Goal: Task Accomplishment & Management: Use online tool/utility

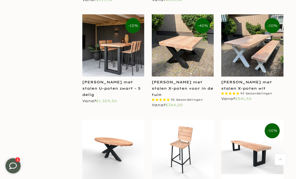
scroll to position [734, 0]
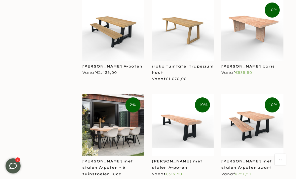
scroll to position [1373, 0]
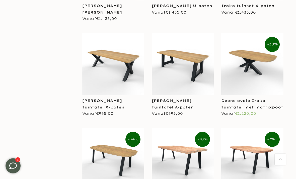
scroll to position [1650, 0]
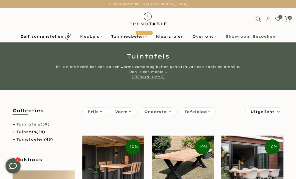
click at [142, 39] on link "Tuinmeubelen Populair" at bounding box center [129, 36] width 45 height 6
click at [40, 124] on link "Tuintafels (59)" at bounding box center [32, 124] width 33 height 5
click at [15, 125] on li "Tuintafels (59)" at bounding box center [44, 124] width 62 height 6
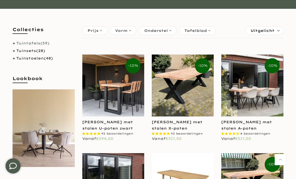
scroll to position [81, 0]
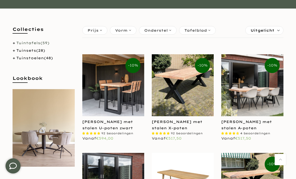
click at [275, 31] on label "Sorteren: Uitgelicht" at bounding box center [265, 30] width 38 height 8
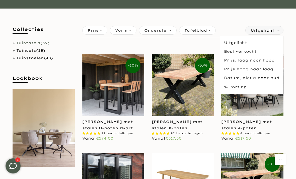
click at [272, 30] on span "Uitgelicht" at bounding box center [263, 30] width 24 height 8
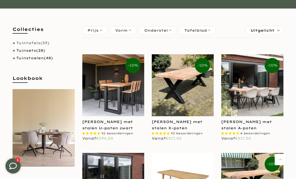
click at [132, 32] on div "Vorm" at bounding box center [123, 30] width 27 height 9
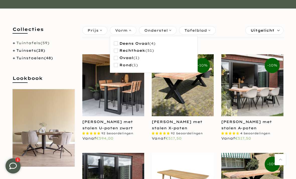
click at [162, 30] on span "Onderstel" at bounding box center [156, 31] width 24 height 6
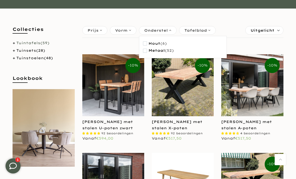
click at [206, 30] on span "Tafelblad" at bounding box center [195, 31] width 23 height 6
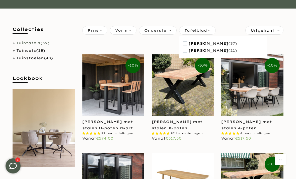
click at [210, 52] on span "Iroko hout" at bounding box center [209, 50] width 40 height 4
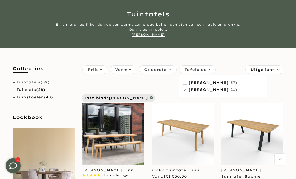
scroll to position [42, 0]
click at [186, 82] on span "button" at bounding box center [185, 83] width 4 height 4
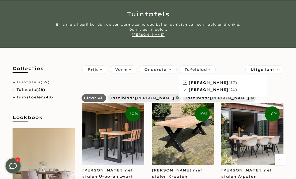
click at [187, 91] on span "button" at bounding box center [185, 90] width 4 height 4
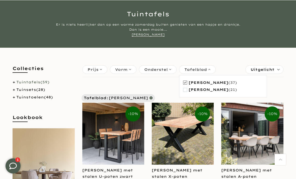
click at [129, 70] on div "Vorm" at bounding box center [123, 69] width 27 height 9
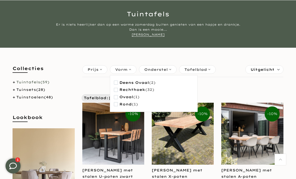
click at [116, 91] on span "button" at bounding box center [116, 90] width 4 height 4
click at [129, 67] on div "Vorm" at bounding box center [123, 69] width 27 height 9
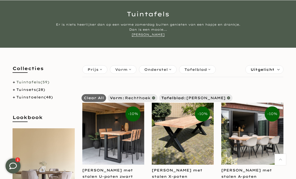
click at [168, 70] on div "Onderstel" at bounding box center [158, 69] width 38 height 9
click at [165, 90] on span "(31)" at bounding box center [169, 90] width 9 height 4
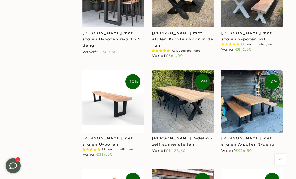
scroll to position [590, 0]
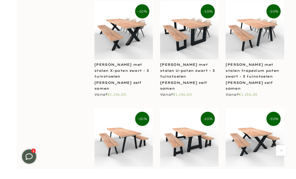
scroll to position [1000, 0]
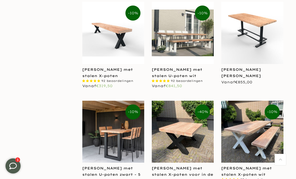
scroll to position [454, 0]
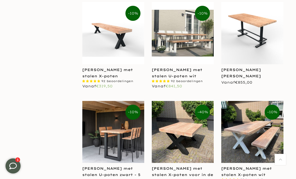
click at [196, 132] on img at bounding box center [183, 132] width 62 height 62
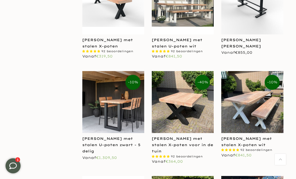
scroll to position [484, 0]
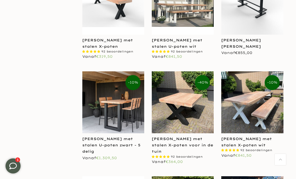
click at [201, 110] on img at bounding box center [183, 102] width 62 height 62
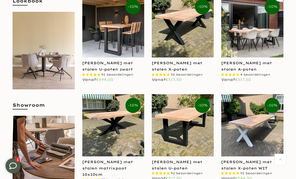
scroll to position [159, 0]
click at [198, 131] on img at bounding box center [183, 125] width 62 height 62
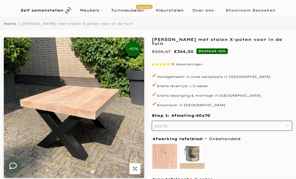
scroll to position [26, 0]
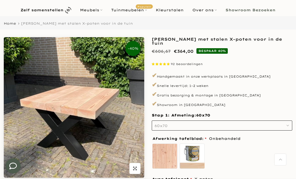
click at [252, 129] on button "60x70" at bounding box center [222, 125] width 141 height 10
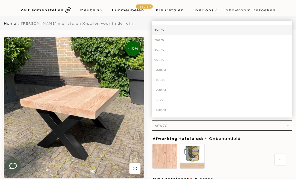
click at [178, 30] on div "60x70" at bounding box center [222, 30] width 141 height 10
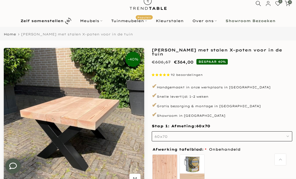
scroll to position [0, 0]
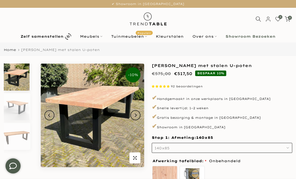
click at [231, 147] on button "140x85" at bounding box center [222, 148] width 141 height 10
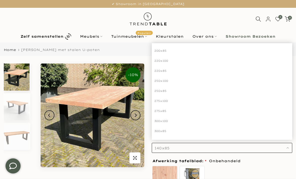
scroll to position [72, 0]
click at [164, 120] on div "300x100" at bounding box center [222, 121] width 141 height 10
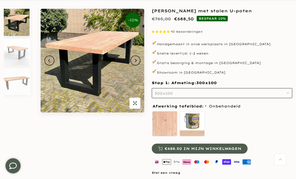
scroll to position [55, 0]
click at [198, 124] on label "zelf behandelen - beits meegeleverd" at bounding box center [192, 123] width 25 height 25
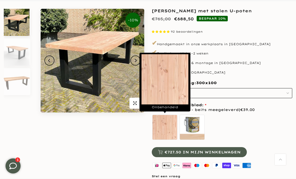
click at [167, 128] on label "Onbehandeld" at bounding box center [164, 127] width 25 height 25
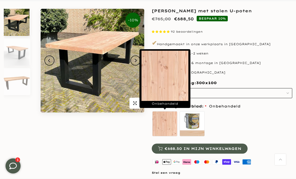
click at [270, 119] on div "Onbehandeld zelf behandelen - beits meegeleverd" at bounding box center [222, 125] width 141 height 28
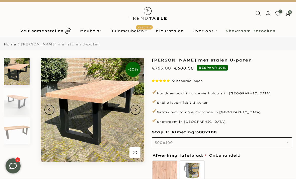
scroll to position [0, 0]
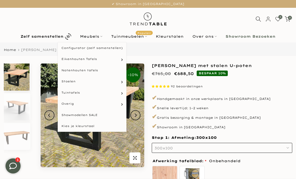
click at [99, 39] on link "Meubels" at bounding box center [91, 36] width 31 height 6
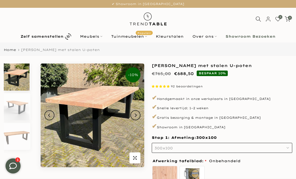
click at [54, 35] on b "Zelf samenstellen" at bounding box center [42, 37] width 43 height 4
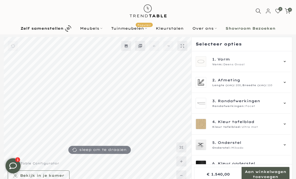
scroll to position [3, 0]
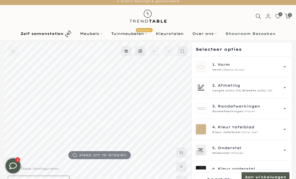
click at [255, 75] on div "1. Vorm Vorm: Deens Ovaal" at bounding box center [241, 67] width 99 height 21
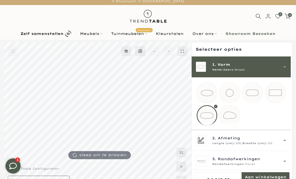
click at [277, 93] on mmq-loader at bounding box center [275, 93] width 20 height 20
click at [275, 145] on div "Lengte (cm): 200, Breedte (cm): 110" at bounding box center [245, 143] width 67 height 4
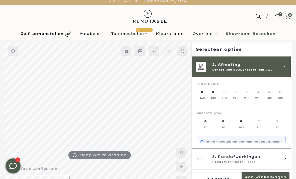
scroll to position [21, 0]
click at [285, 93] on label "300" at bounding box center [280, 95] width 11 height 10
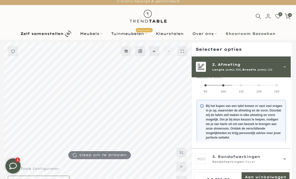
scroll to position [57, 0]
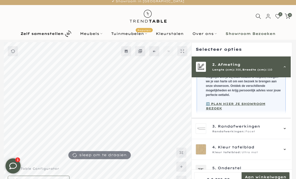
click at [279, 124] on span "3. Randafwerkingen" at bounding box center [245, 126] width 67 height 6
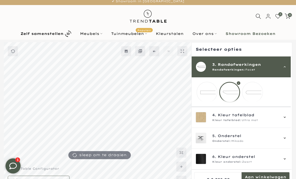
scroll to position [31, 0]
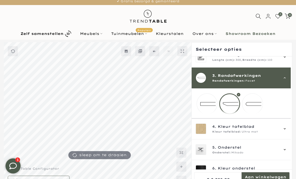
click at [254, 105] on mmq-loader at bounding box center [252, 104] width 20 height 20
click at [229, 103] on mmq-loader at bounding box center [230, 104] width 20 height 20
click at [279, 129] on span "4. Kleur tafelblad" at bounding box center [245, 127] width 67 height 6
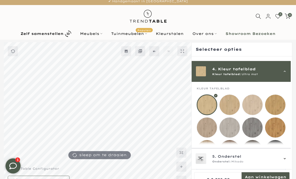
scroll to position [62, 0]
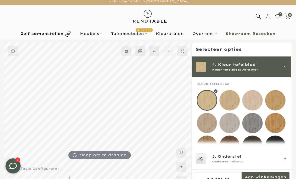
click at [274, 121] on mmq-loader at bounding box center [275, 123] width 20 height 20
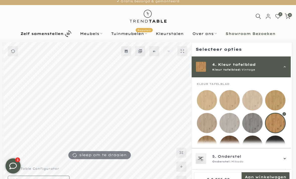
click at [276, 100] on mmq-loader at bounding box center [275, 100] width 20 height 20
click at [212, 147] on mmq-loader at bounding box center [207, 146] width 20 height 20
click at [278, 101] on mmq-loader at bounding box center [275, 100] width 20 height 20
click at [276, 122] on mmq-loader at bounding box center [275, 123] width 20 height 20
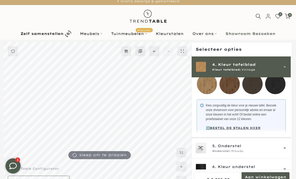
click at [273, 153] on div "5. Onderstel Onderstel: Mikado" at bounding box center [245, 148] width 67 height 10
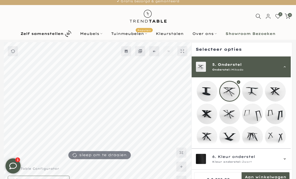
scroll to position [85, 0]
click at [211, 97] on mmq-loader at bounding box center [207, 91] width 20 height 20
click at [277, 116] on mmq-loader at bounding box center [275, 114] width 20 height 20
click at [232, 140] on mmq-loader at bounding box center [230, 136] width 20 height 20
click at [276, 137] on mmq-loader at bounding box center [275, 136] width 20 height 20
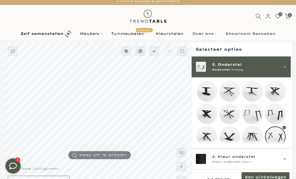
click at [251, 137] on mmq-loader at bounding box center [252, 136] width 20 height 20
click at [208, 138] on mmq-loader at bounding box center [207, 136] width 20 height 20
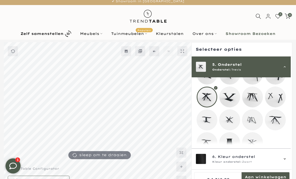
click at [270, 159] on span "6. Kleur onderstel" at bounding box center [245, 157] width 67 height 6
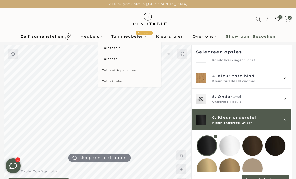
click at [136, 36] on link "Tuinmeubelen Populair" at bounding box center [129, 36] width 45 height 6
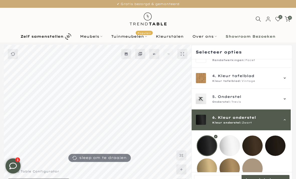
click at [127, 36] on link "Tuinmeubelen Populair" at bounding box center [129, 36] width 45 height 6
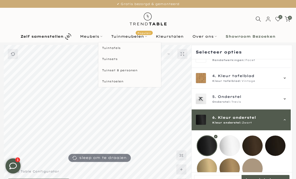
click at [117, 49] on link "Tuintafels" at bounding box center [129, 47] width 63 height 11
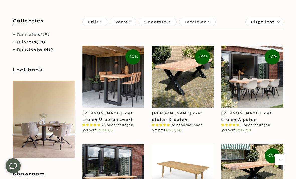
scroll to position [87, 0]
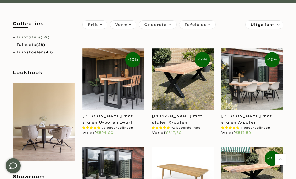
click at [237, 118] on link "[PERSON_NAME] met stalen A-poten" at bounding box center [246, 119] width 51 height 11
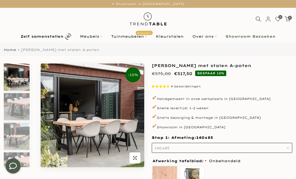
click at [222, 149] on button "140x85" at bounding box center [222, 148] width 141 height 10
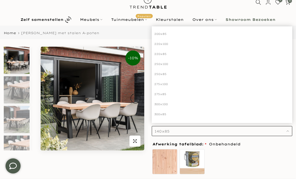
scroll to position [72, 0]
click at [165, 104] on div "300x100" at bounding box center [222, 104] width 141 height 10
